Goal: Information Seeking & Learning: Learn about a topic

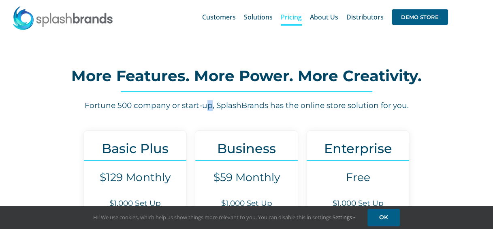
drag, startPoint x: 209, startPoint y: 107, endPoint x: 213, endPoint y: 102, distance: 6.9
click at [213, 102] on h6 "Fortune 500 company or start-up, SplashBrands has the online store solution for…" at bounding box center [247, 105] width 412 height 11
click at [214, 102] on h6 "Fortune 500 company or start-up, SplashBrands has the online store solution for…" at bounding box center [247, 105] width 412 height 11
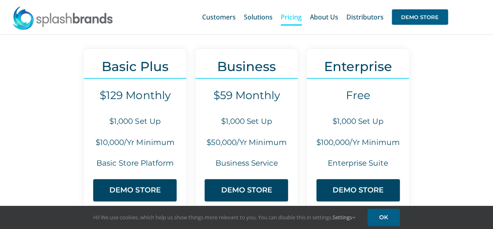
scroll to position [81, 0]
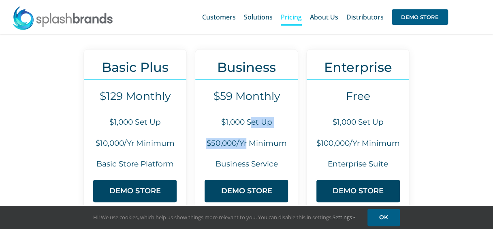
drag, startPoint x: 249, startPoint y: 121, endPoint x: 248, endPoint y: 145, distance: 24.7
click at [248, 145] on div "Business $59 Monthly $1,000 Set Up $50,000/Yr Minimum Business Service DEMO STO…" at bounding box center [246, 129] width 103 height 161
click at [248, 145] on h6 "$50,000/Yr Minimum" at bounding box center [246, 143] width 103 height 11
click at [249, 147] on h6 "$50,000/Yr Minimum" at bounding box center [246, 143] width 103 height 11
click at [243, 96] on h4 "$59 Monthly" at bounding box center [246, 96] width 103 height 13
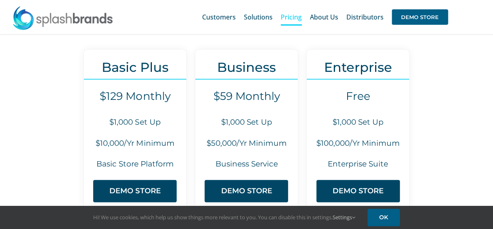
click at [147, 94] on h4 "$129 Monthly" at bounding box center [135, 96] width 103 height 13
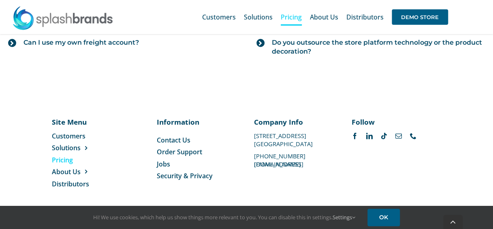
scroll to position [1077, 0]
